Goal: Task Accomplishment & Management: Use online tool/utility

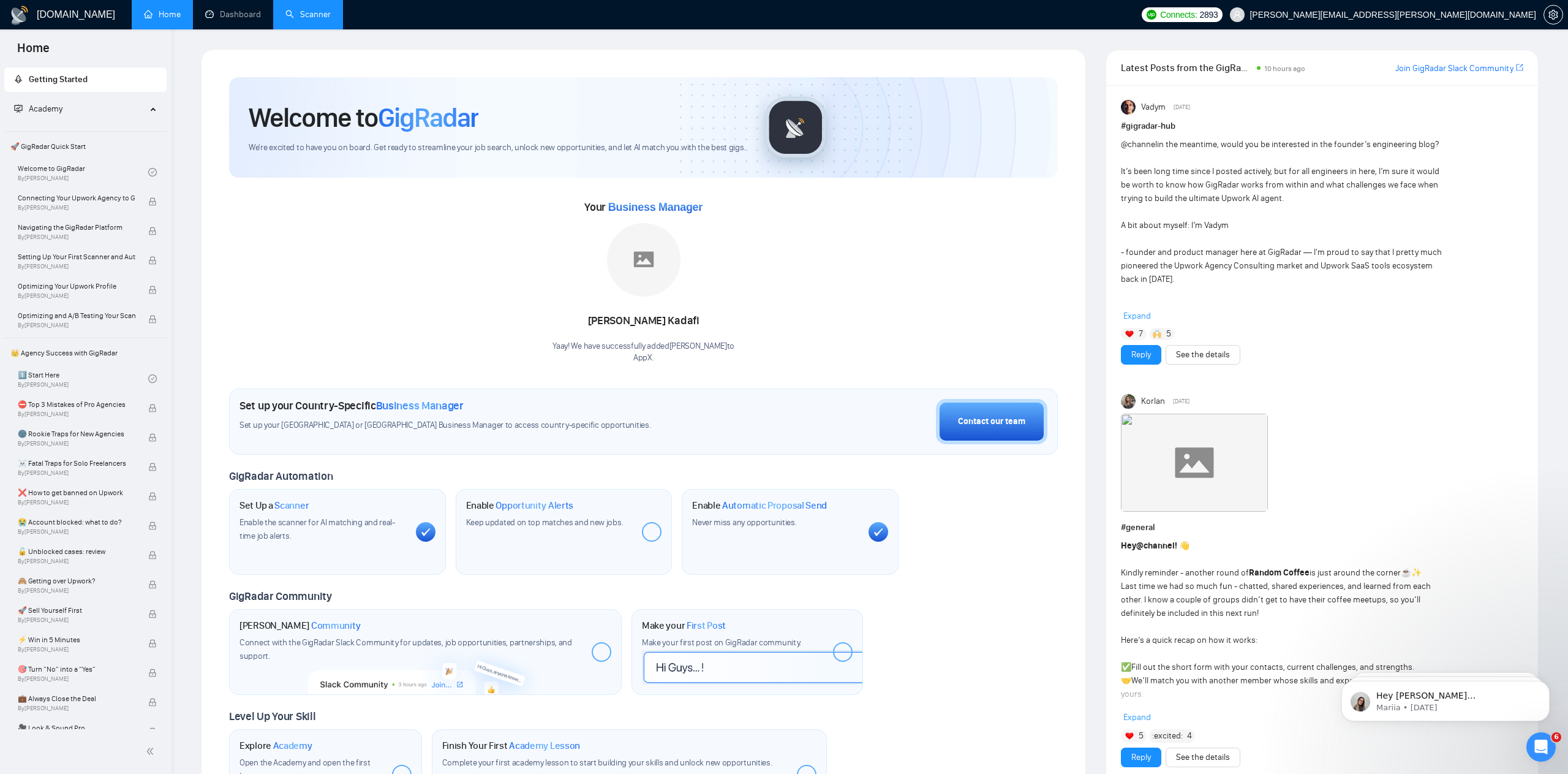
click at [321, 13] on link "Scanner" at bounding box center [308, 14] width 45 height 10
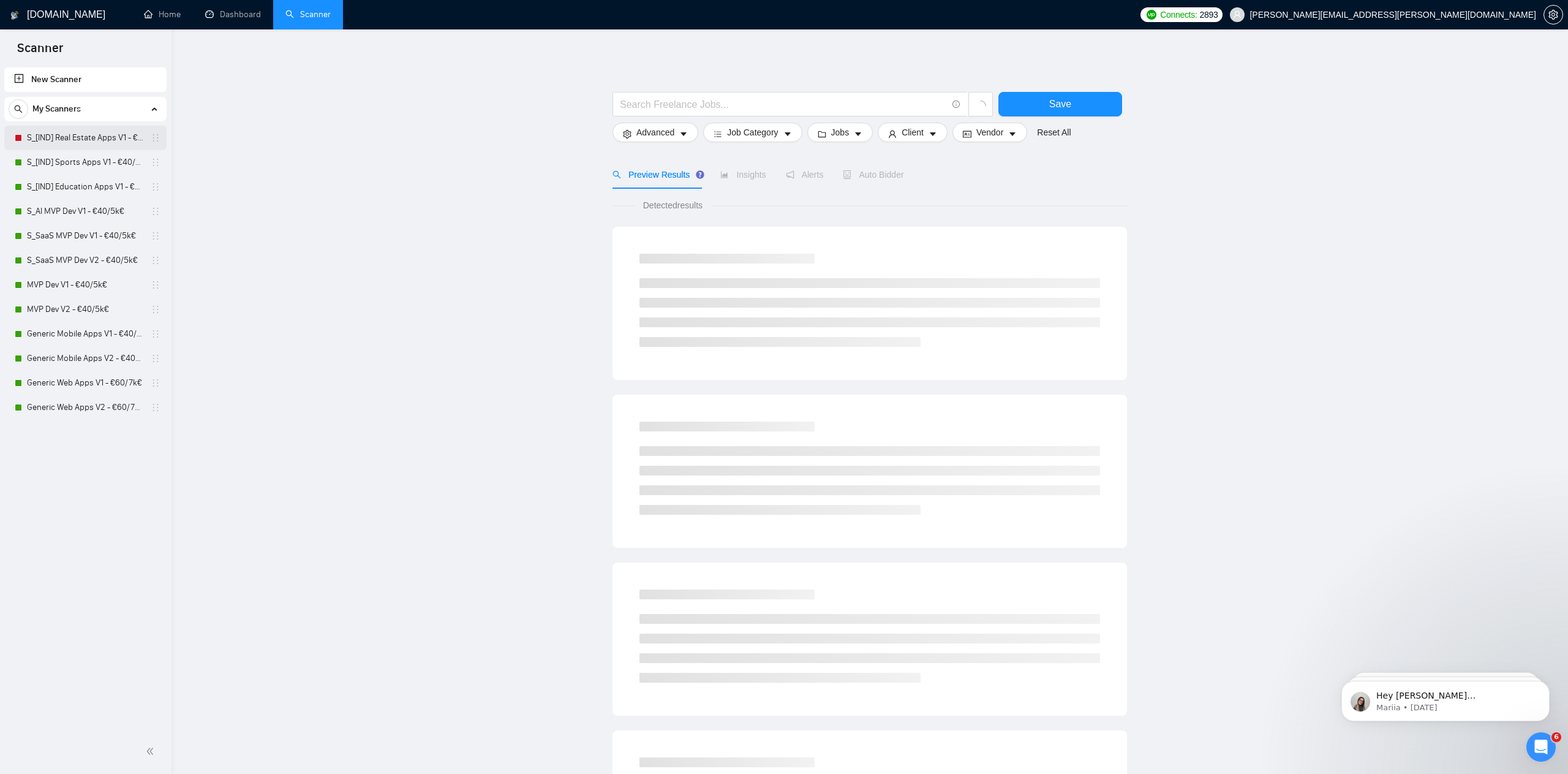
click at [43, 134] on link "S_[IND] Real Estate Apps V1 - €40/5k€" at bounding box center [85, 137] width 116 height 24
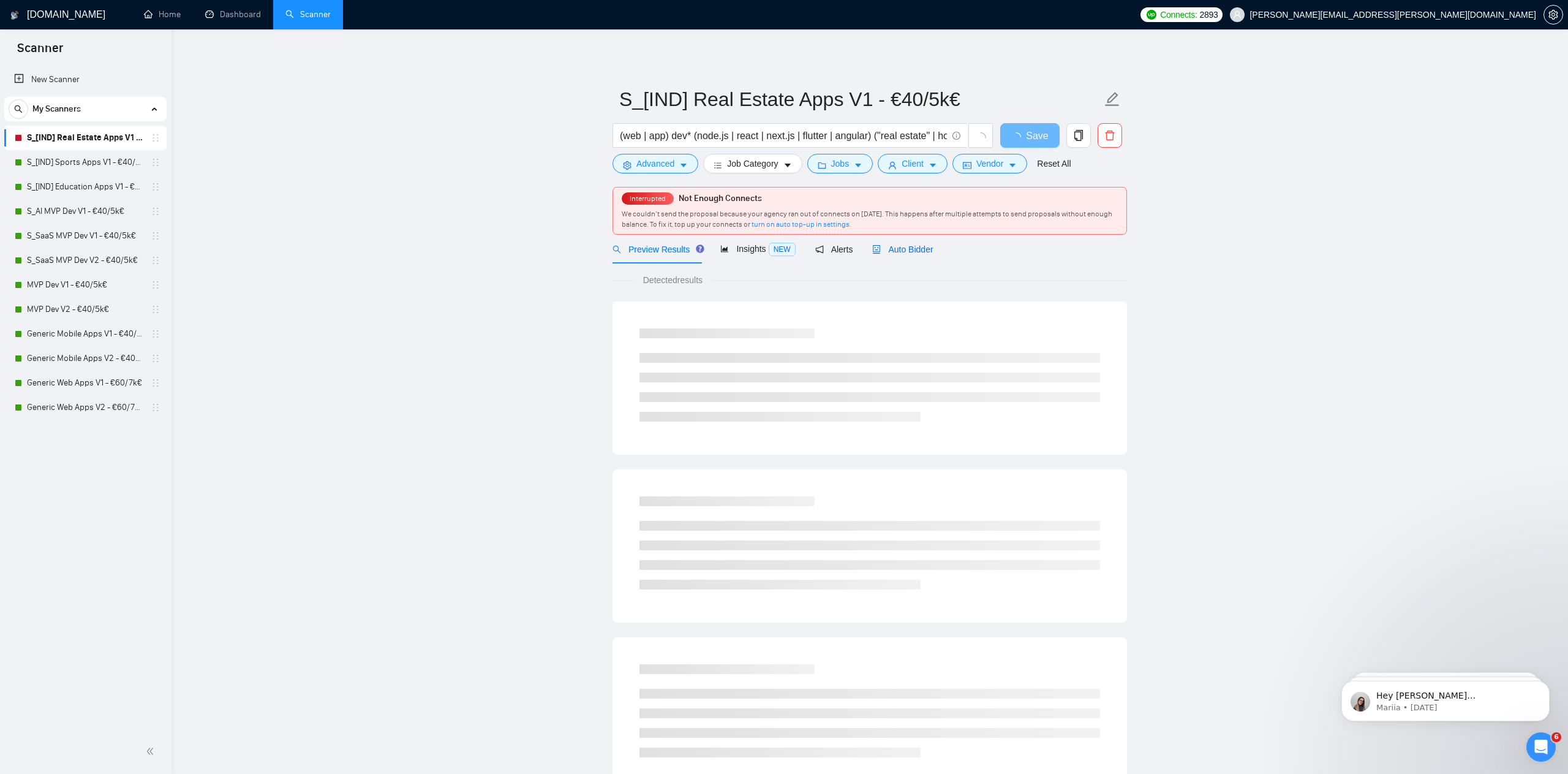
click at [899, 249] on span "Auto Bidder" at bounding box center [903, 249] width 61 height 10
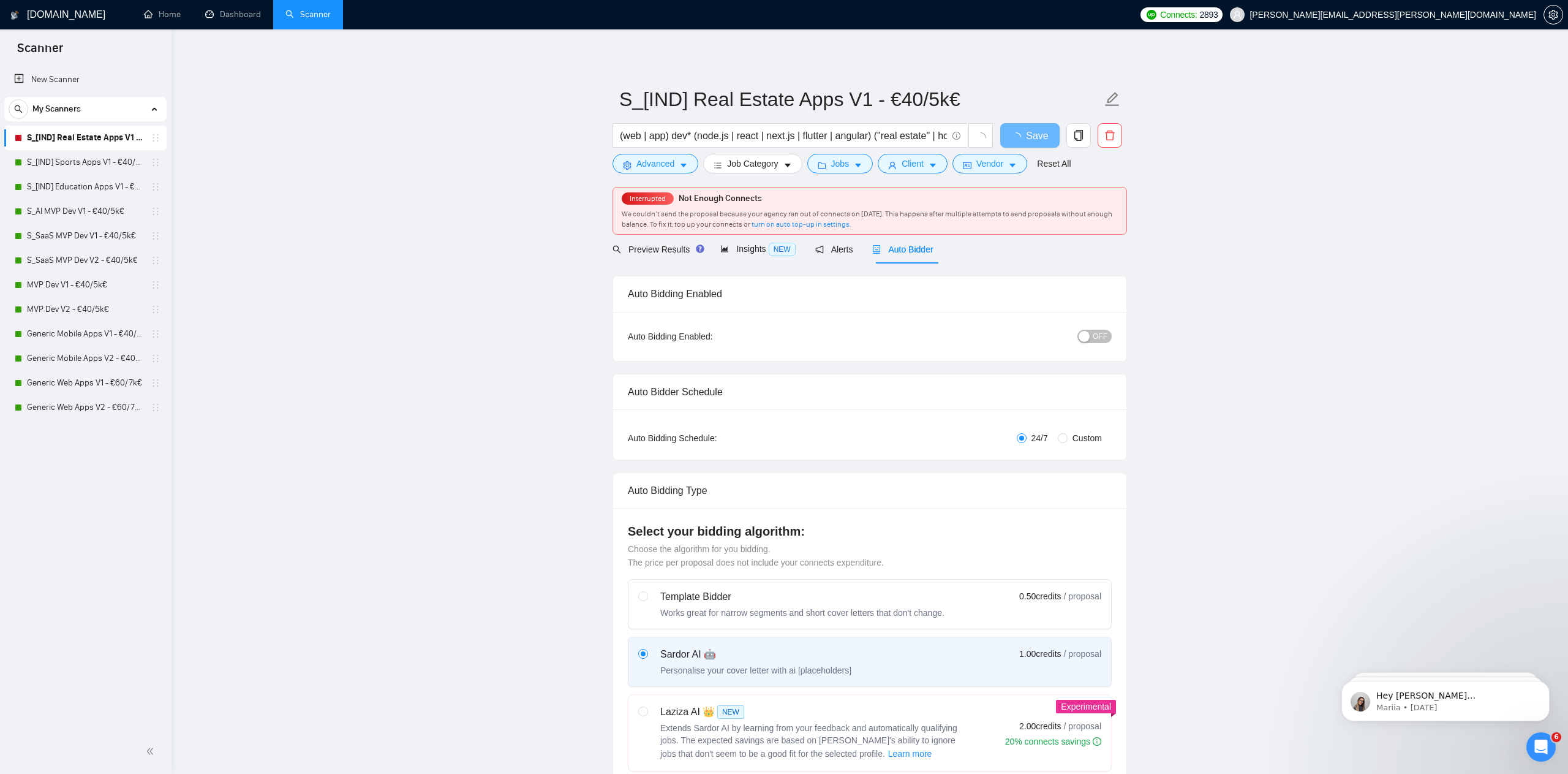
click at [1095, 335] on span "OFF" at bounding box center [1100, 336] width 15 height 13
click at [1027, 136] on span "Save" at bounding box center [1037, 136] width 22 height 16
click at [1093, 331] on button "OFF" at bounding box center [1094, 336] width 34 height 13
click at [1027, 137] on span "Save" at bounding box center [1030, 136] width 22 height 16
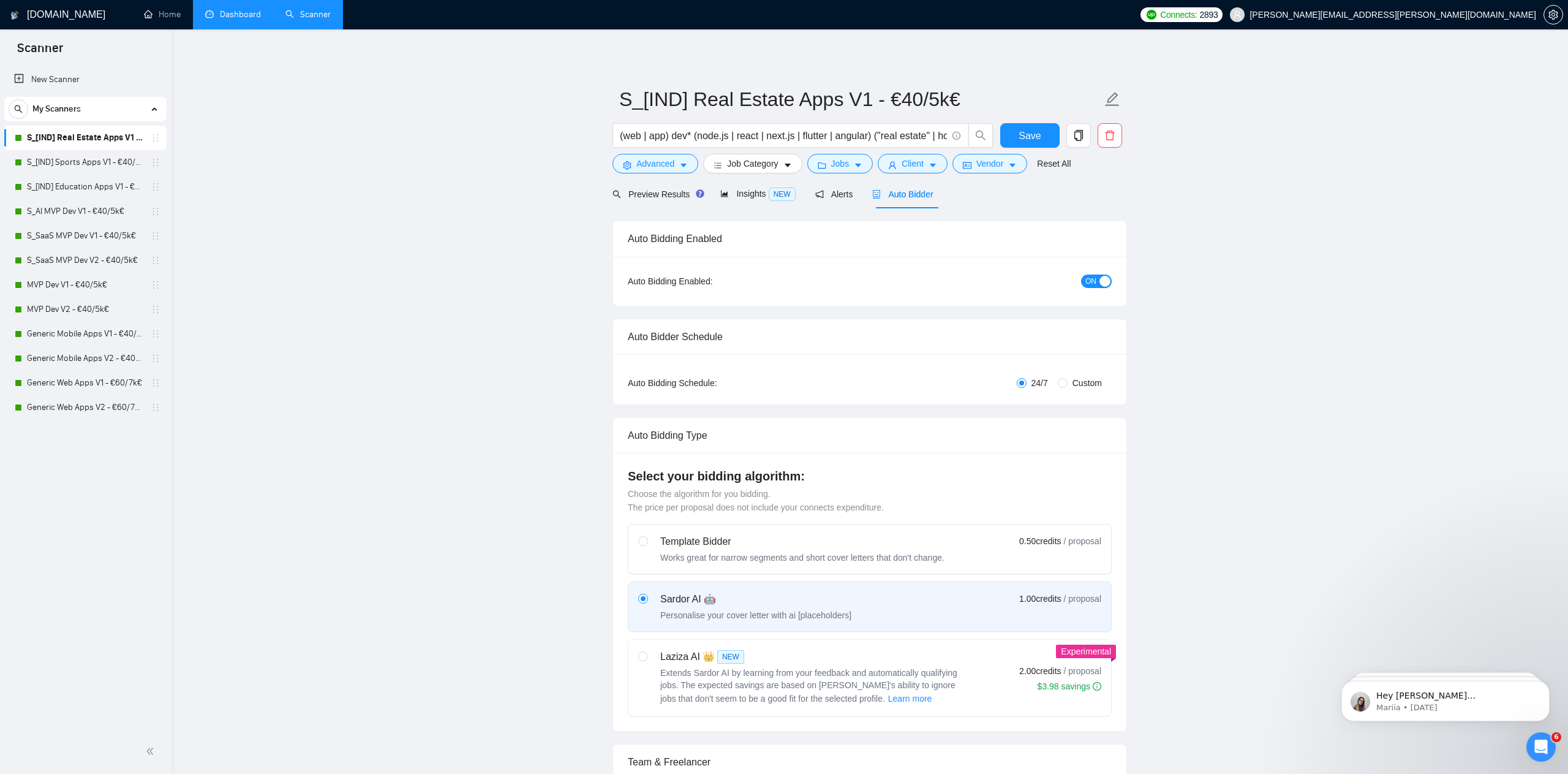
click at [247, 19] on link "Dashboard" at bounding box center [233, 14] width 56 height 10
